Goal: Task Accomplishment & Management: Manage account settings

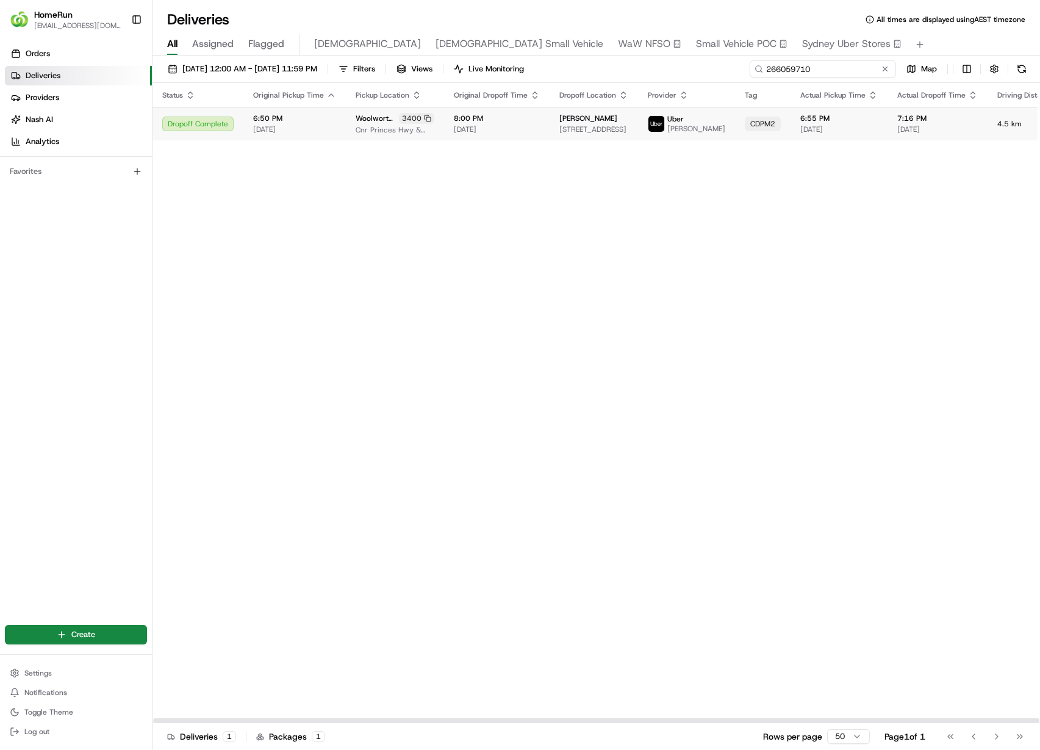
click at [859, 67] on input "266059710" at bounding box center [823, 68] width 146 height 17
paste input "181398"
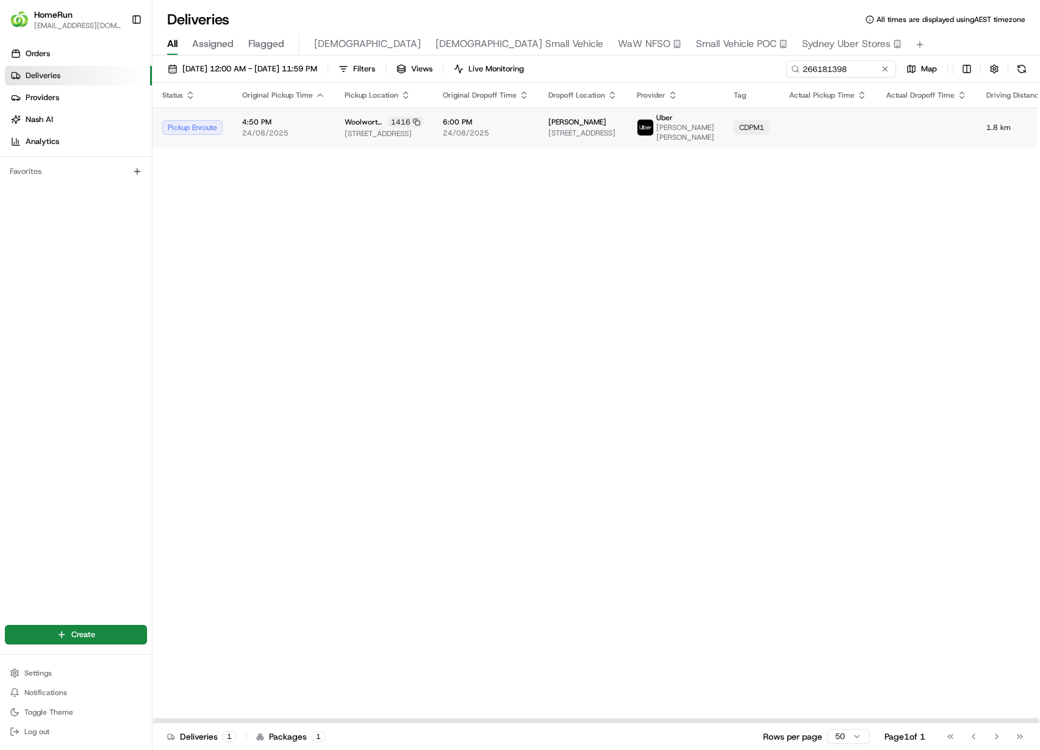
click at [754, 135] on td "CDPM1" at bounding box center [751, 127] width 55 height 40
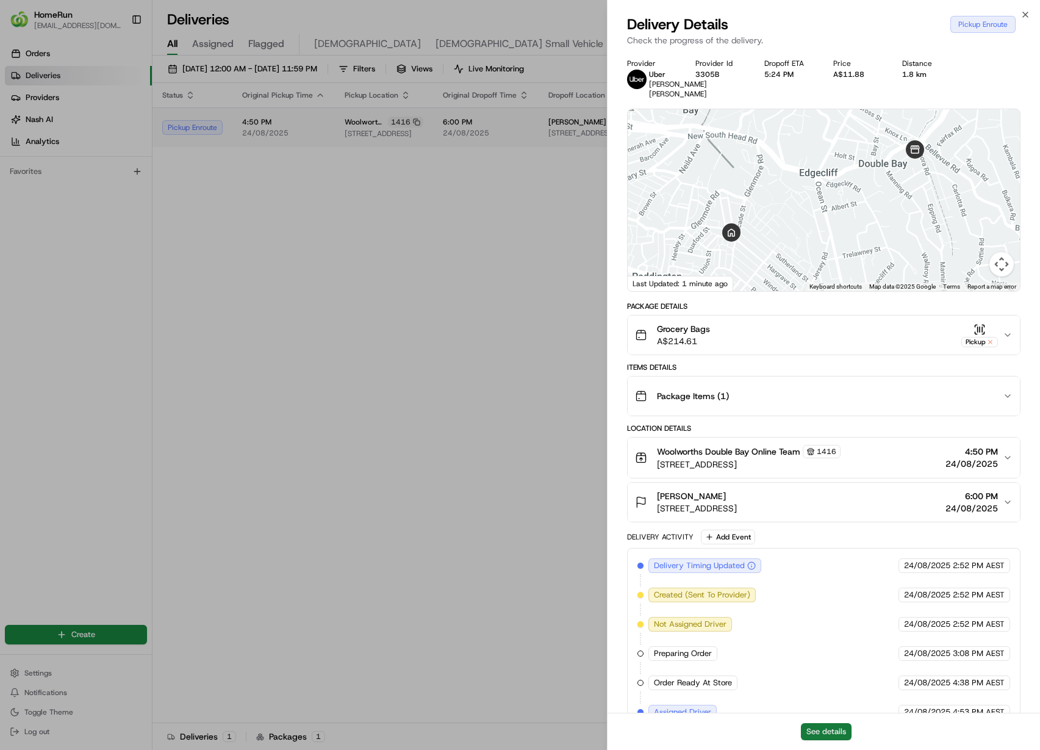
click at [821, 736] on button "See details" at bounding box center [826, 731] width 51 height 17
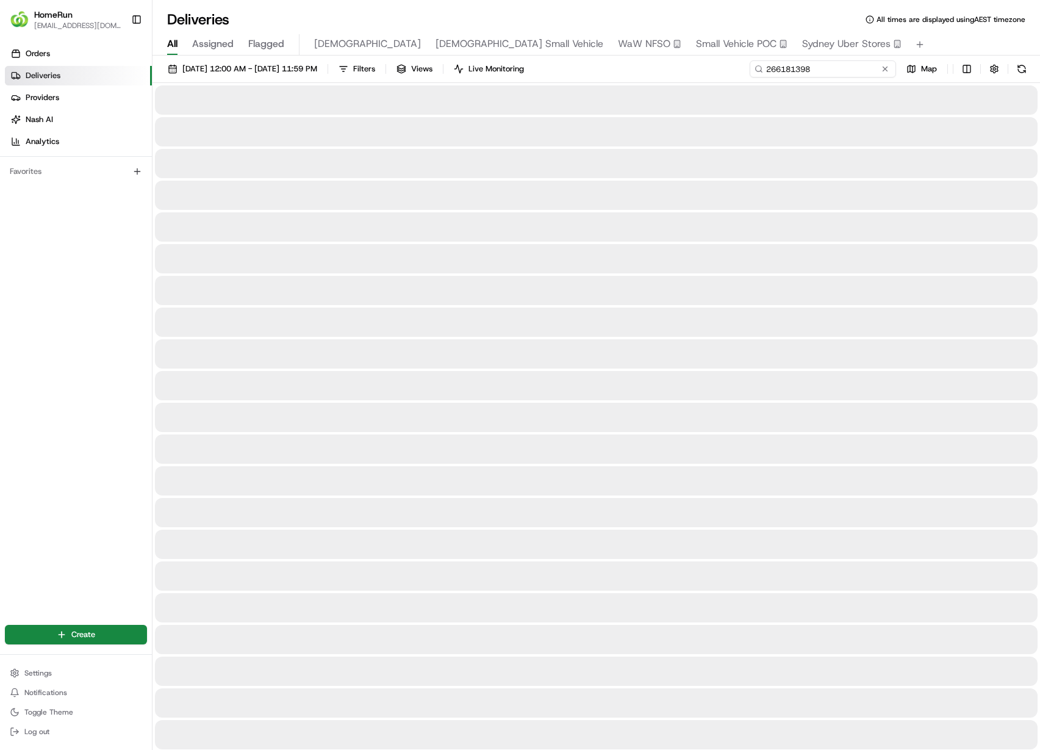
click at [837, 62] on input "266181398" at bounding box center [823, 68] width 146 height 17
click at [837, 61] on input "266181398" at bounding box center [823, 68] width 146 height 17
paste input "0622"
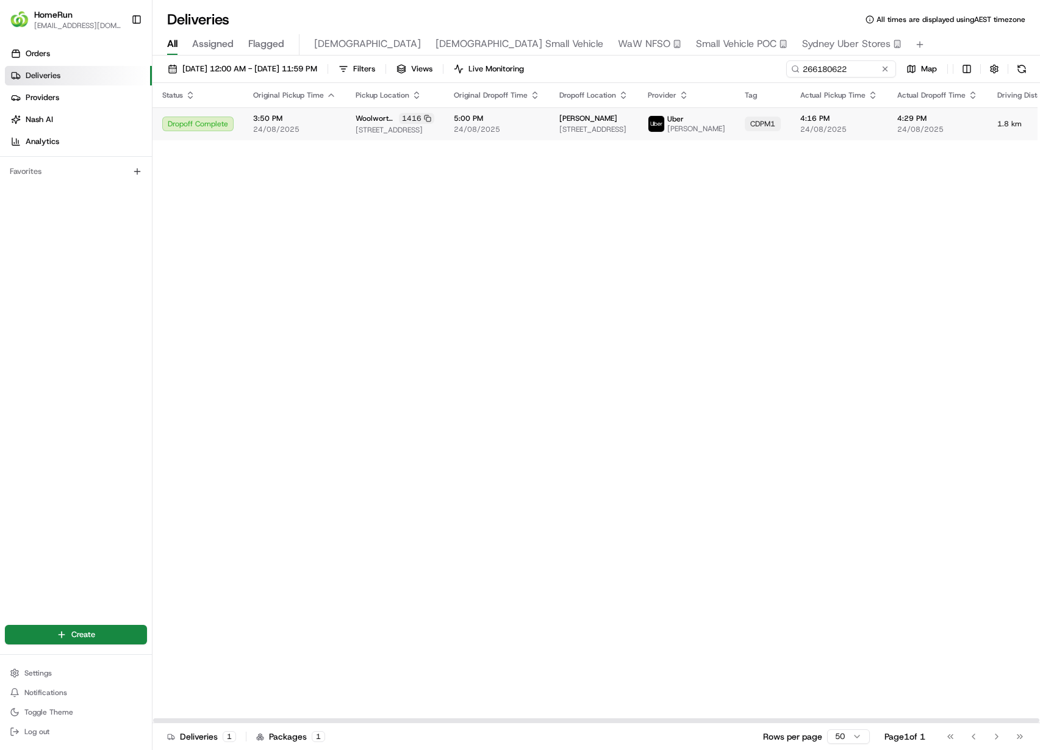
click at [843, 78] on div "01/08/2025 12:00 AM - 31/08/2025 11:59 PM Filters Views Live Monitoring 2661806…" at bounding box center [595, 71] width 887 height 23
click at [851, 72] on input "266180622" at bounding box center [823, 68] width 146 height 17
click at [833, 83] on th "Actual Pickup Time" at bounding box center [838, 95] width 97 height 24
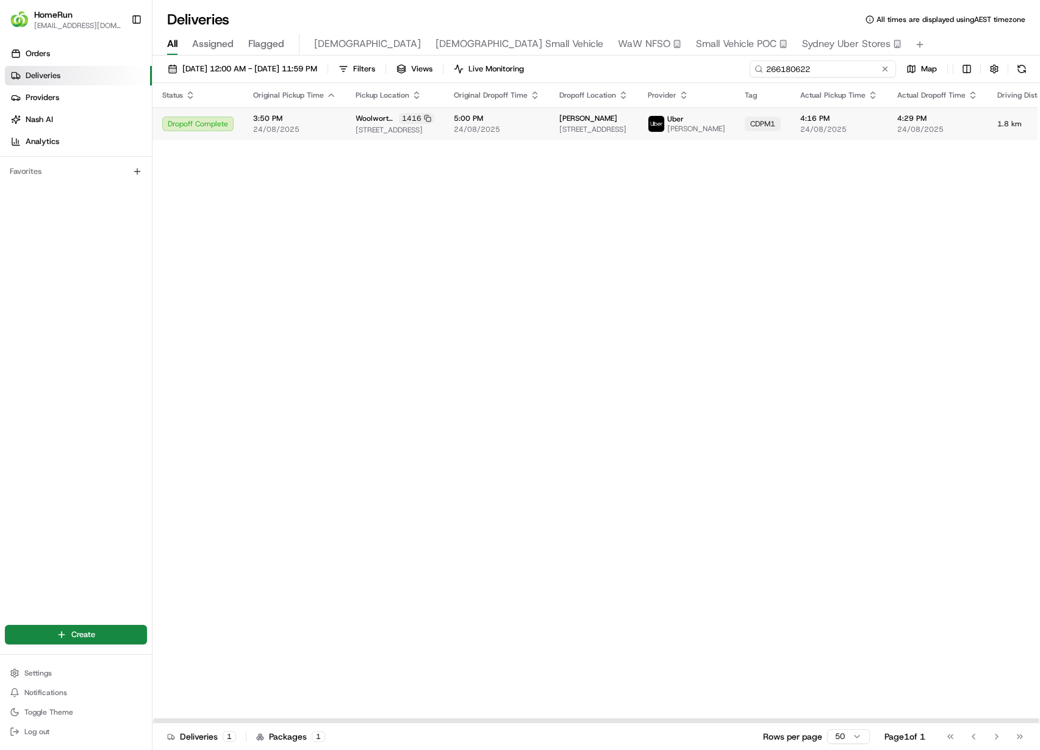
click at [848, 72] on input "266180622" at bounding box center [823, 68] width 146 height 17
paste input "1398"
type input "266181398"
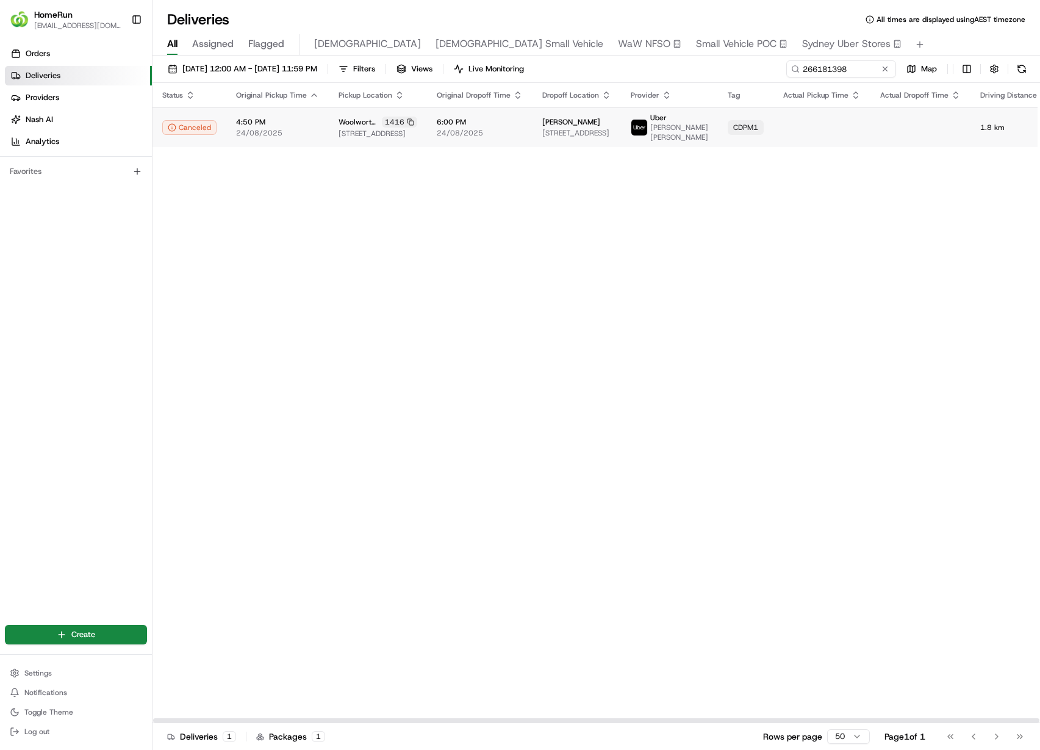
click at [792, 139] on td at bounding box center [821, 127] width 97 height 40
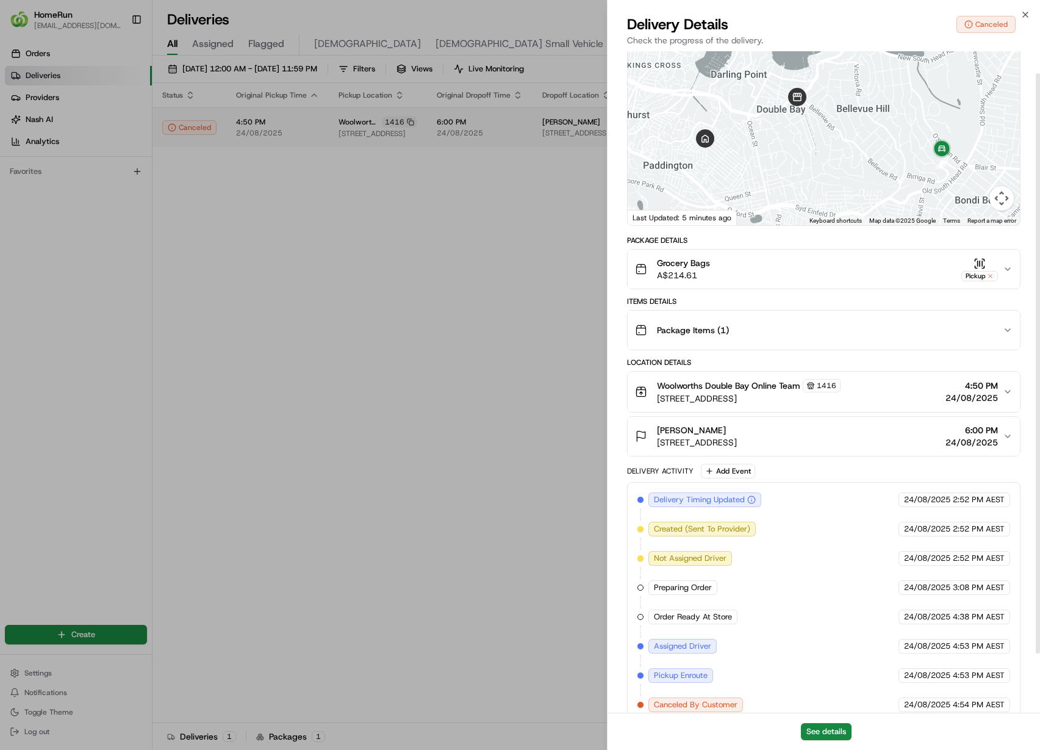
scroll to position [93, 0]
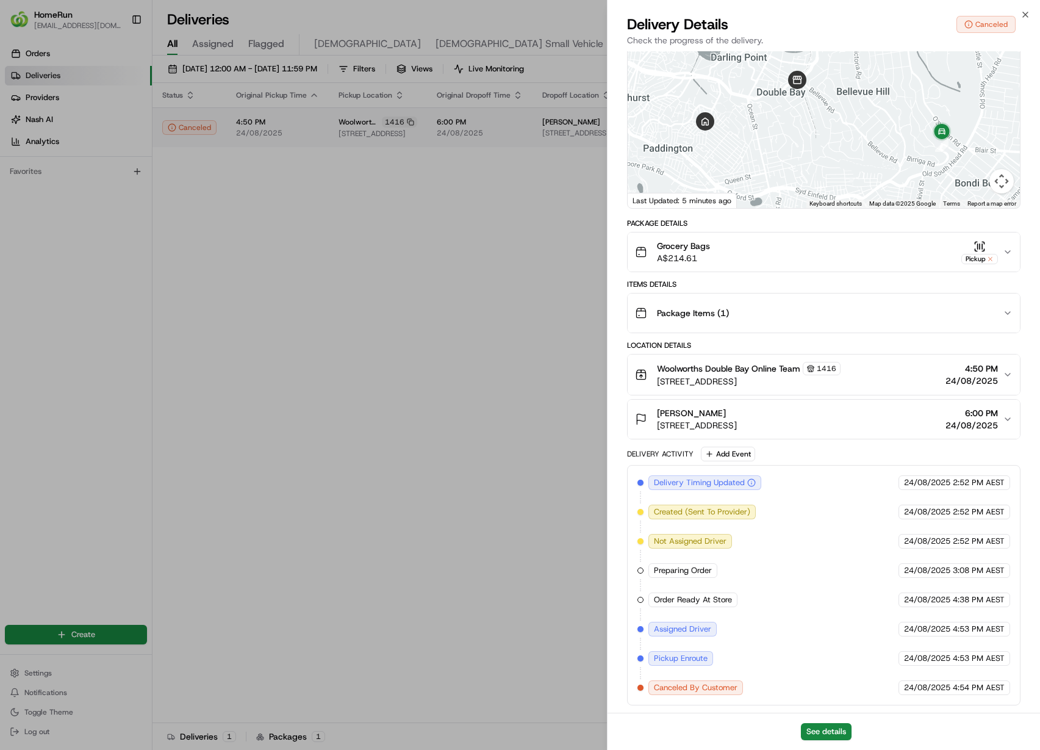
click at [990, 656] on span "4:53 PM AEST" at bounding box center [979, 658] width 52 height 11
click at [990, 659] on span "4:53 PM AEST" at bounding box center [979, 658] width 52 height 11
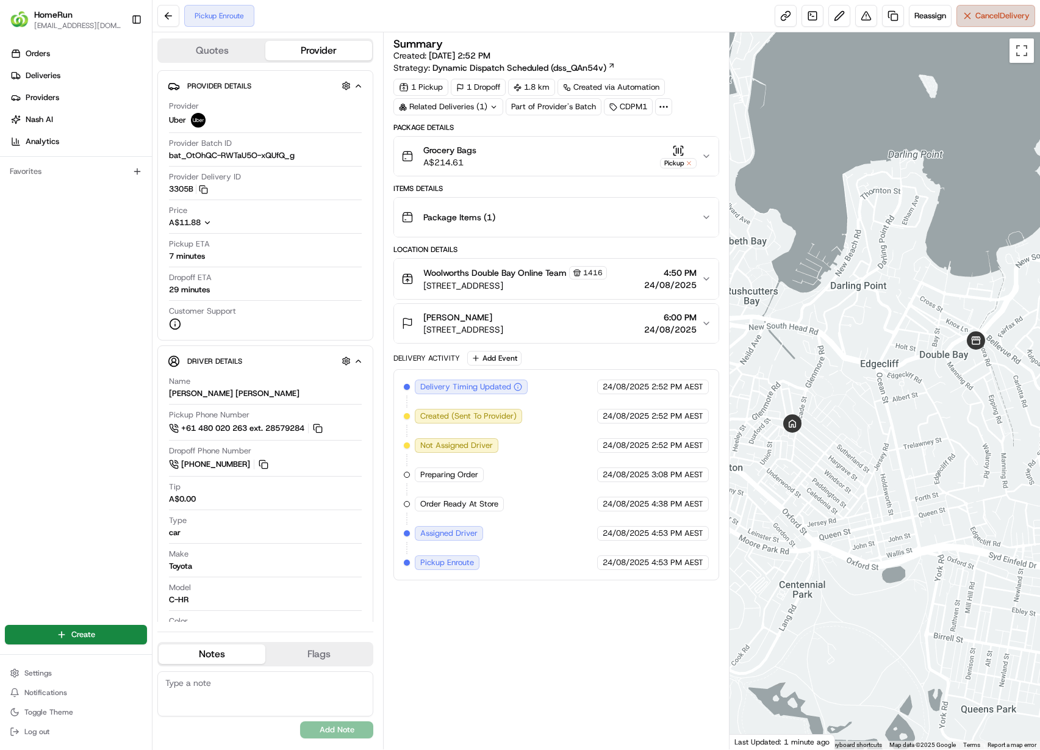
click at [1010, 23] on button "Cancel Delivery" at bounding box center [995, 16] width 79 height 22
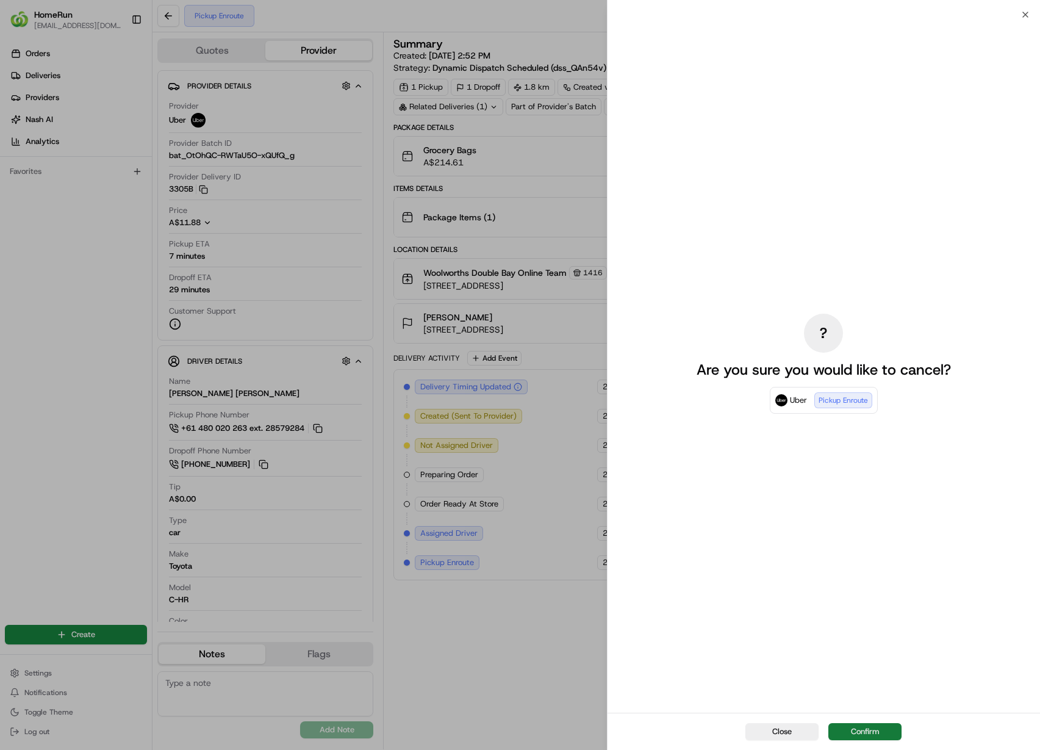
click at [884, 729] on button "Confirm" at bounding box center [864, 731] width 73 height 17
